Goal: Communication & Community: Answer question/provide support

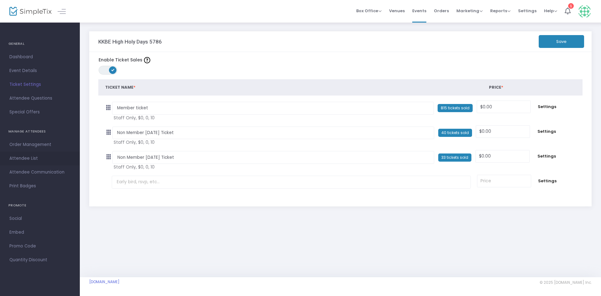
click at [38, 156] on span "Attendee List" at bounding box center [39, 158] width 61 height 8
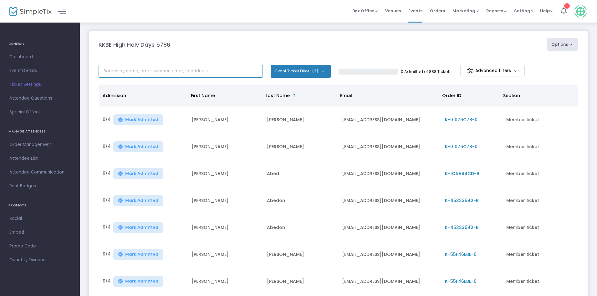
click at [181, 72] on input "text" at bounding box center [181, 71] width 164 height 13
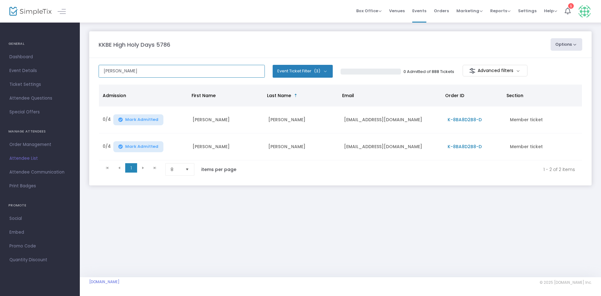
type input "[PERSON_NAME]"
click at [470, 143] on td "K-8BA8D2B8-D" at bounding box center [475, 146] width 62 height 27
click at [472, 148] on span "K-8BA8D2B8-D" at bounding box center [465, 146] width 34 height 6
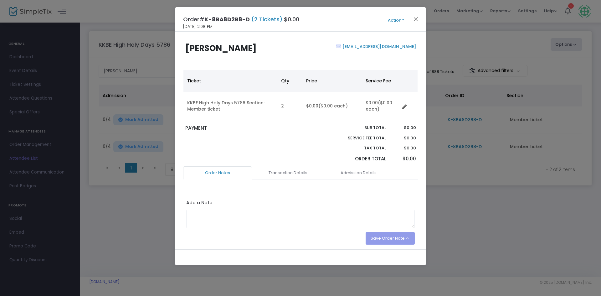
click at [397, 20] on button "Action" at bounding box center [396, 20] width 38 height 7
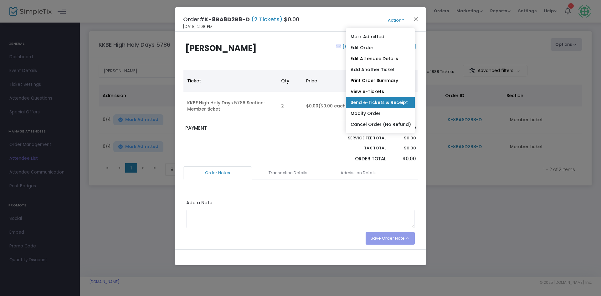
click at [398, 100] on link "Send e-Tickets & Receipt" at bounding box center [380, 102] width 69 height 11
type input "[EMAIL_ADDRESS][DOMAIN_NAME]"
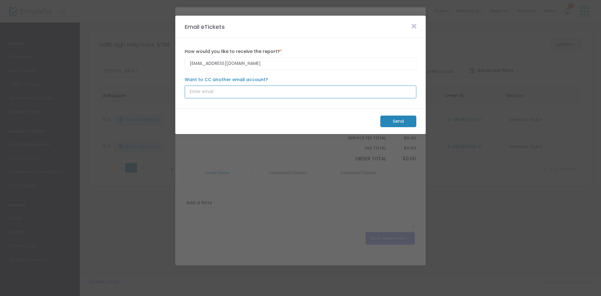
click at [259, 92] on input "Want to CC another email account?" at bounding box center [301, 91] width 232 height 13
type input "[EMAIL_ADDRESS][DOMAIN_NAME]"
click at [397, 121] on m-button "Send" at bounding box center [398, 122] width 36 height 12
click at [0, 0] on span at bounding box center [0, 0] width 0 height 0
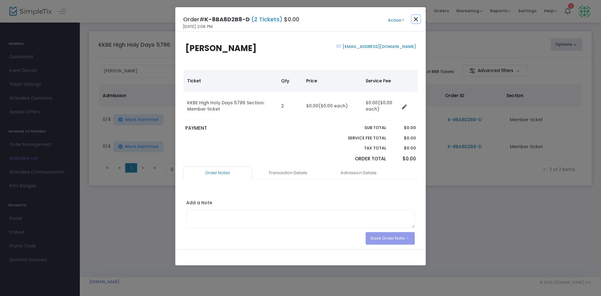
click at [414, 20] on button "Close" at bounding box center [416, 19] width 8 height 8
